Goal: Task Accomplishment & Management: Manage account settings

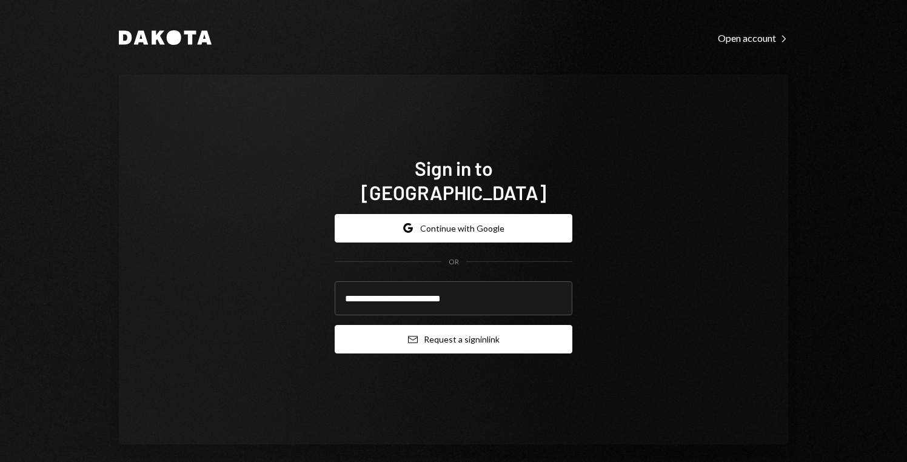
click at [475, 332] on button "Email Request a sign in link" at bounding box center [454, 339] width 238 height 28
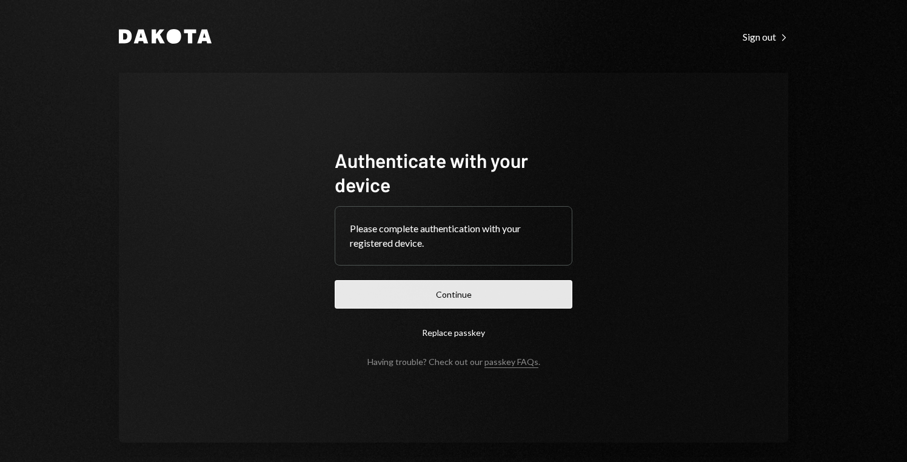
click at [456, 302] on button "Continue" at bounding box center [454, 294] width 238 height 28
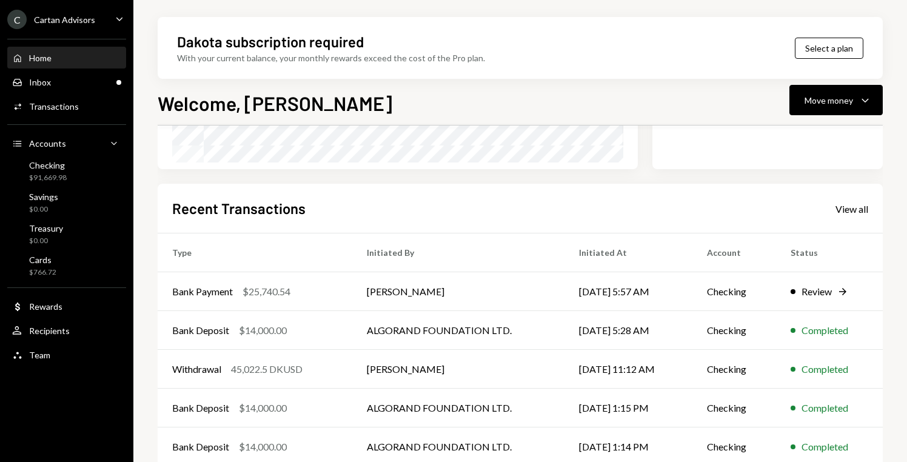
scroll to position [269, 0]
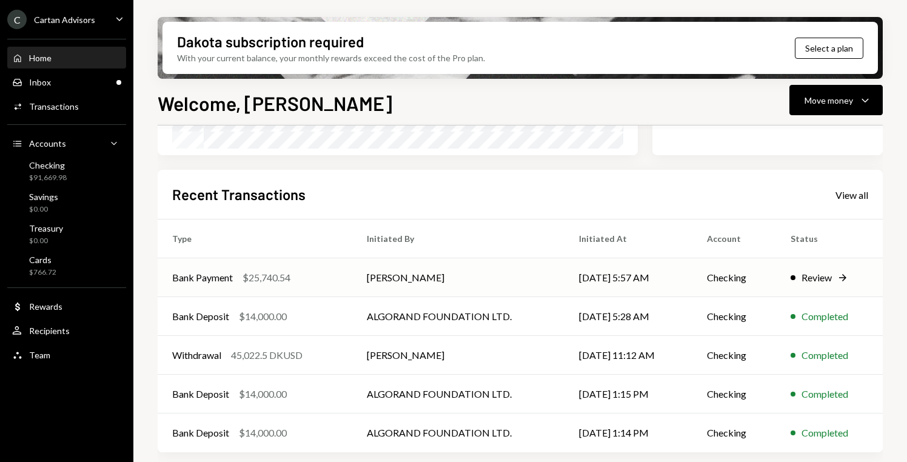
click at [809, 282] on div "Review" at bounding box center [816, 277] width 30 height 15
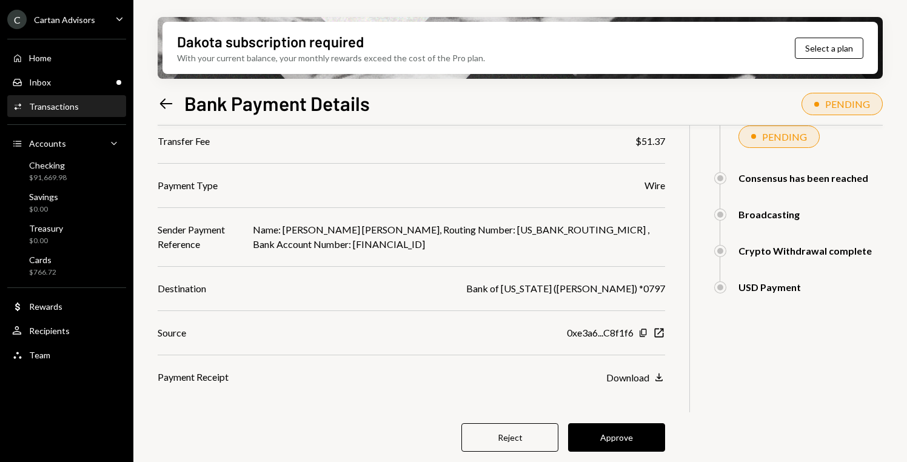
scroll to position [173, 0]
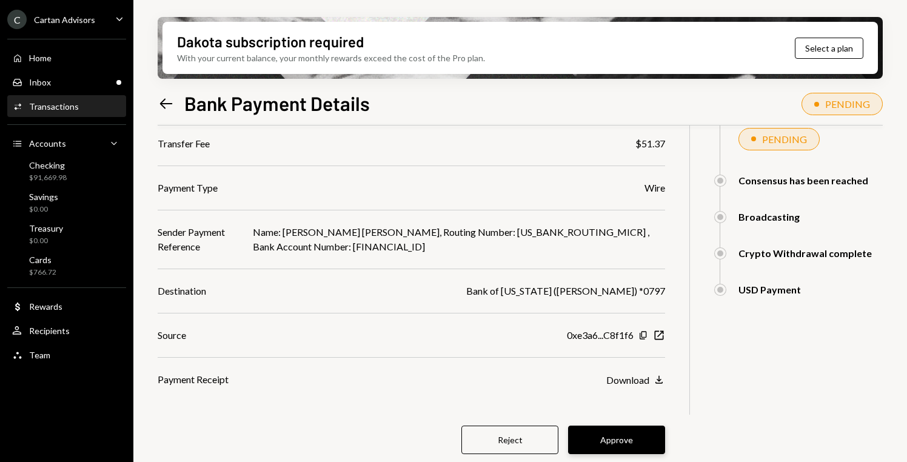
click at [632, 427] on button "Approve" at bounding box center [616, 440] width 97 height 28
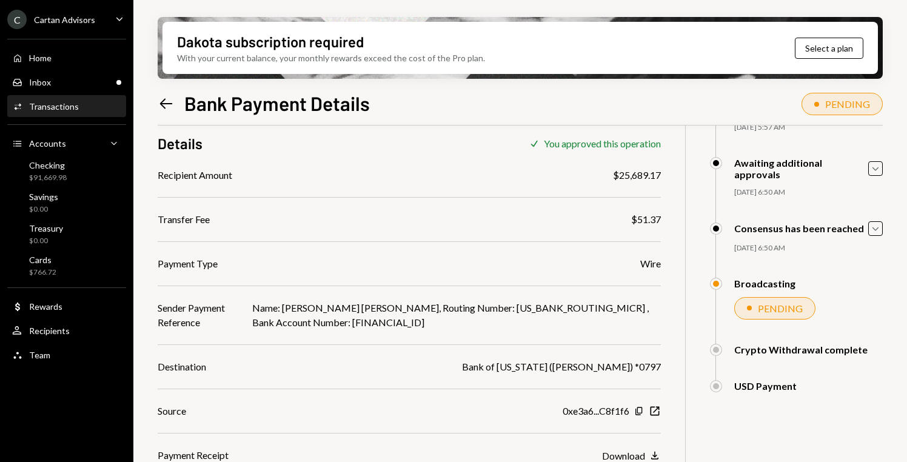
scroll to position [97, 0]
click at [69, 22] on div "Cartan Advisors" at bounding box center [64, 20] width 61 height 10
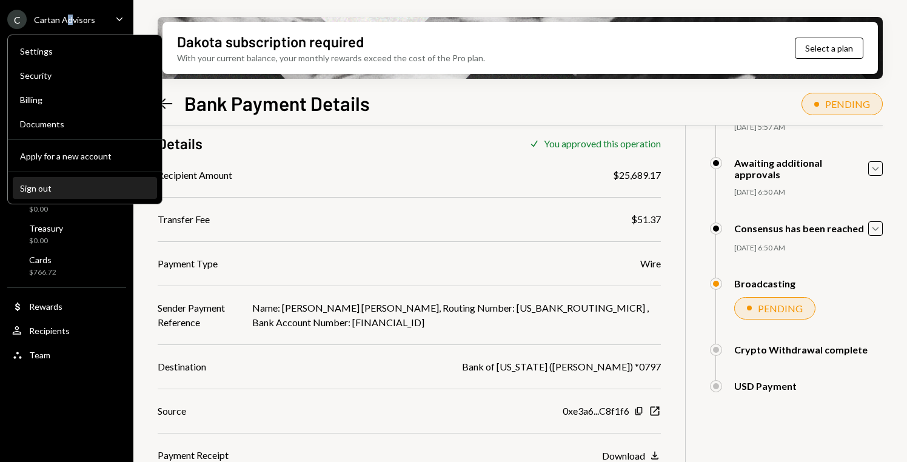
click at [50, 184] on div "Sign out" at bounding box center [85, 188] width 130 height 10
